Goal: Find specific page/section

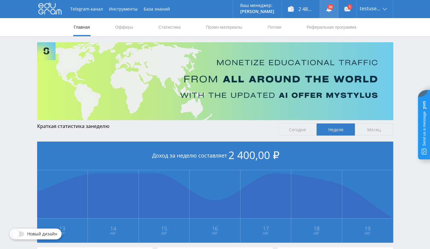
click at [329, 9] on link at bounding box center [329, 9] width 18 height 18
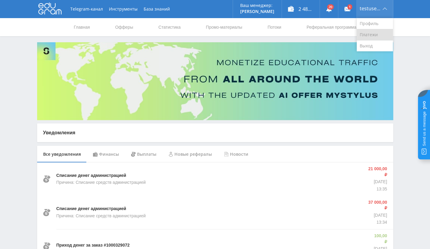
drag, startPoint x: 370, startPoint y: 47, endPoint x: 365, endPoint y: 33, distance: 14.7
click at [370, 47] on link "Выход" at bounding box center [374, 45] width 36 height 11
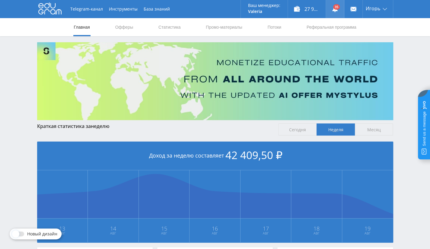
click at [333, 10] on use at bounding box center [334, 9] width 5 height 6
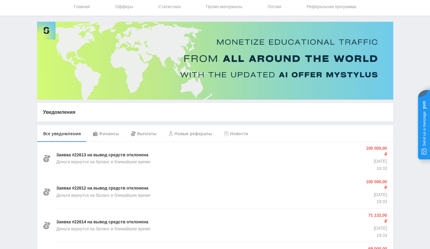
scroll to position [30, 0]
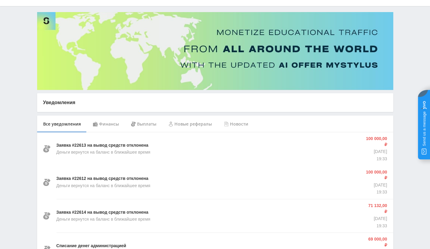
click at [106, 126] on div "Финансы" at bounding box center [106, 123] width 38 height 17
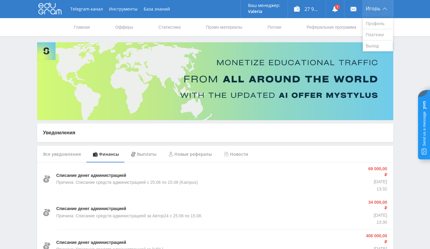
click at [368, 6] on span "Игорь" at bounding box center [372, 8] width 14 height 5
click at [372, 44] on link "Выход" at bounding box center [377, 45] width 30 height 11
